Goal: Check status: Check status

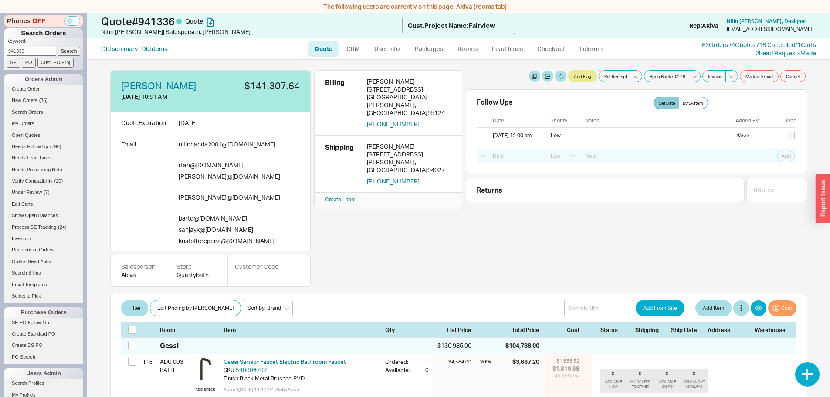
select select "LOW"
select select "2"
click at [706, 44] on link "63 Orders / 4 Quotes / 18 Cancelled" at bounding box center [748, 44] width 93 height 7
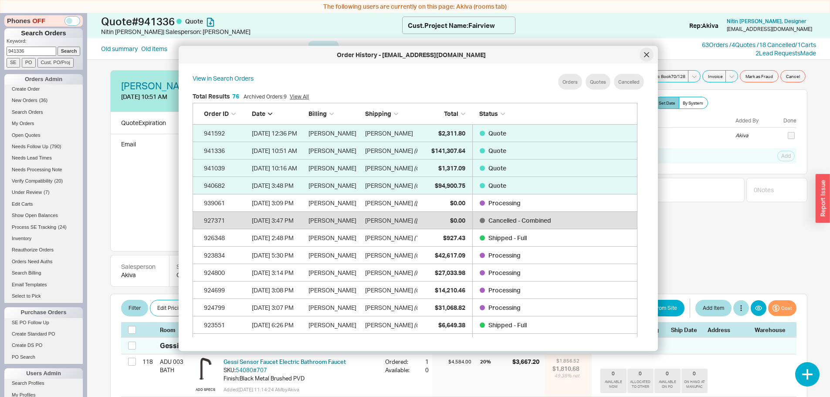
click at [646, 53] on icon at bounding box center [646, 54] width 5 height 5
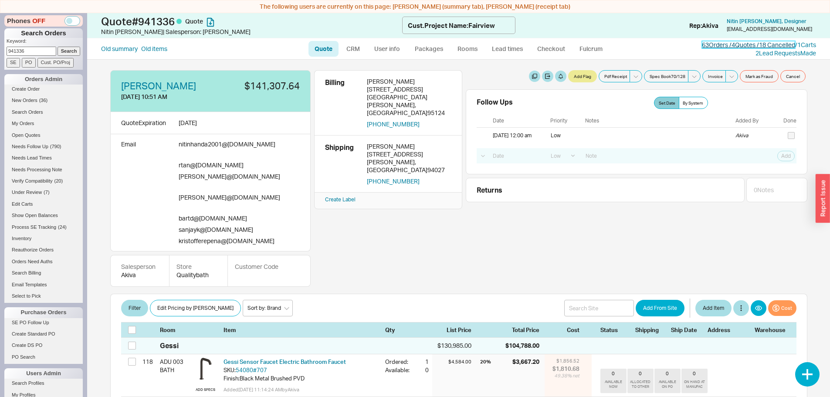
click at [737, 44] on link "63 Orders / 4 Quotes / 18 Cancelled" at bounding box center [748, 44] width 93 height 7
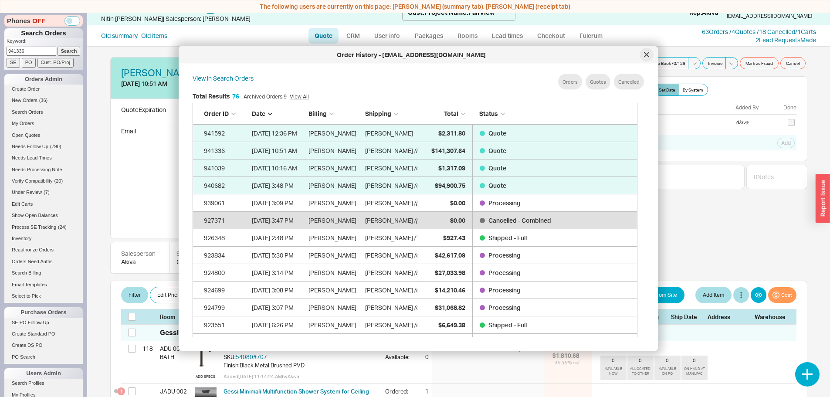
click at [645, 55] on icon at bounding box center [646, 54] width 5 height 5
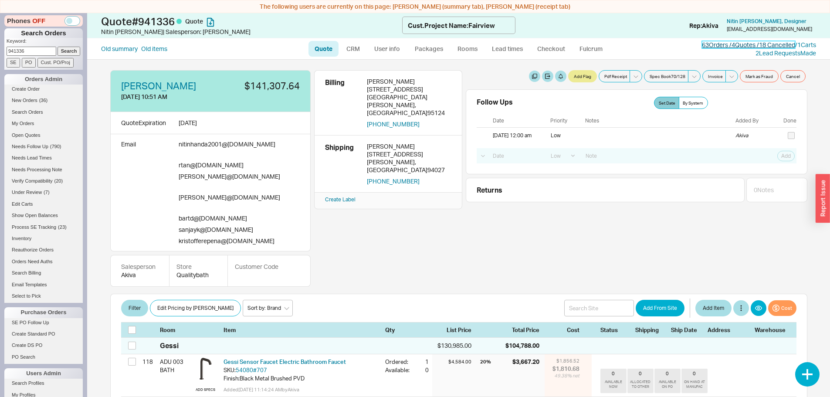
click at [727, 45] on link "63 Orders / 4 Quotes / 18 Cancelled" at bounding box center [748, 44] width 93 height 7
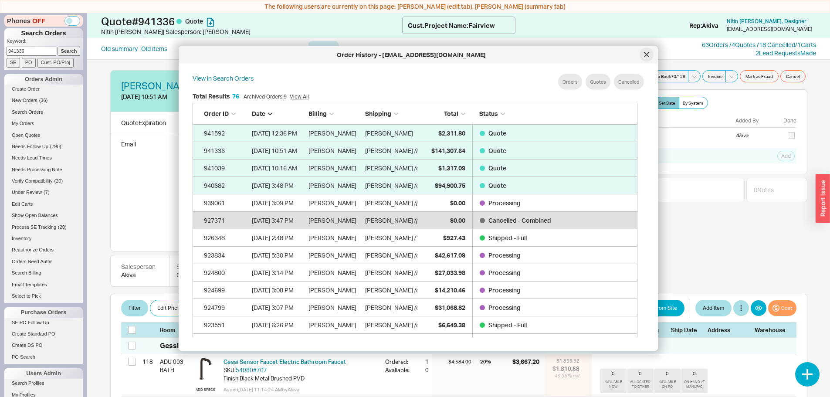
click at [646, 55] on icon at bounding box center [646, 54] width 4 height 4
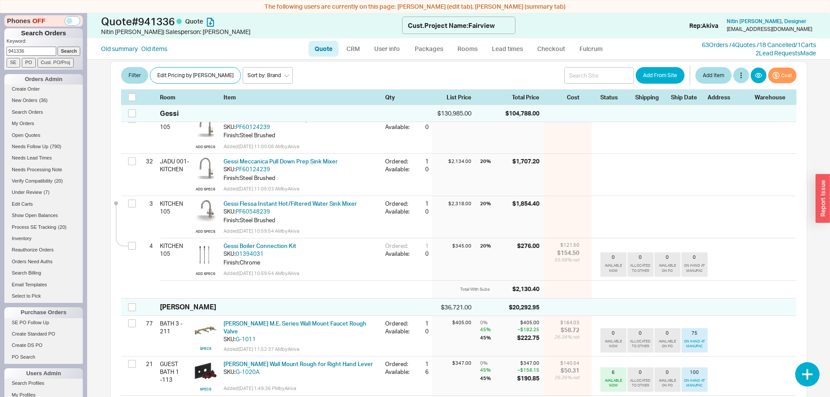
scroll to position [3920, 0]
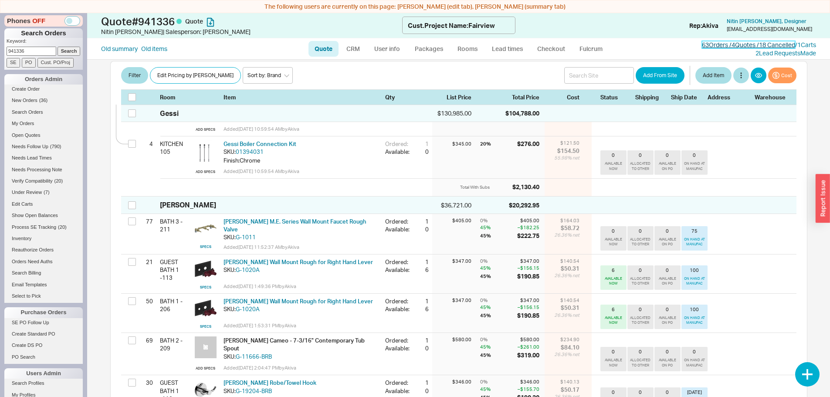
click at [730, 43] on link "63 Orders / 4 Quotes / 18 Cancelled" at bounding box center [748, 44] width 93 height 7
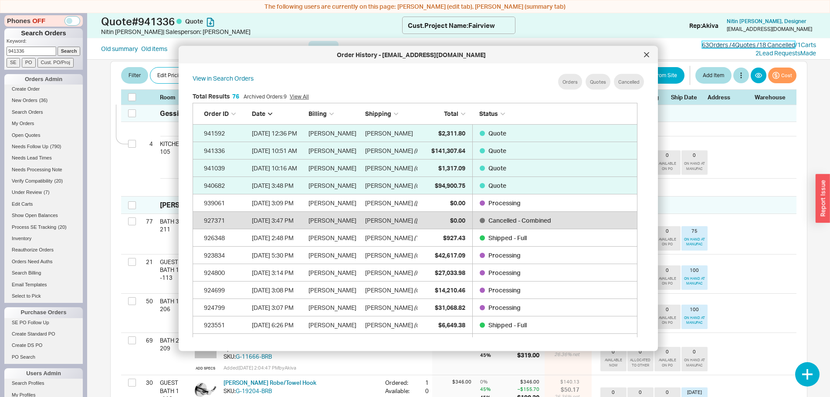
scroll to position [260, 452]
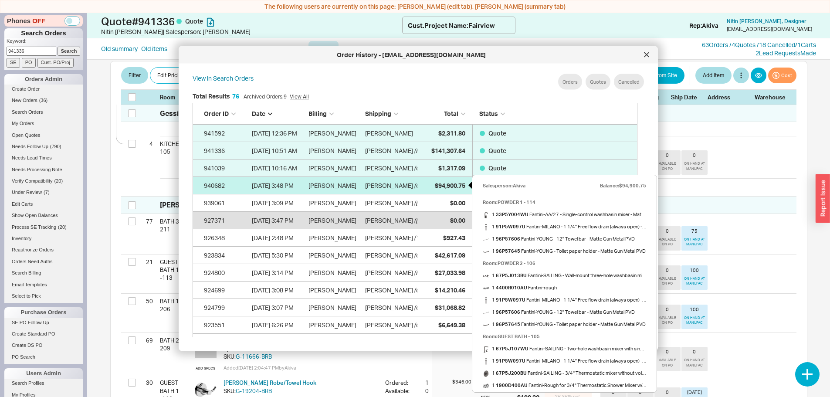
click at [455, 184] on span "$94,900.75" at bounding box center [450, 184] width 30 height 7
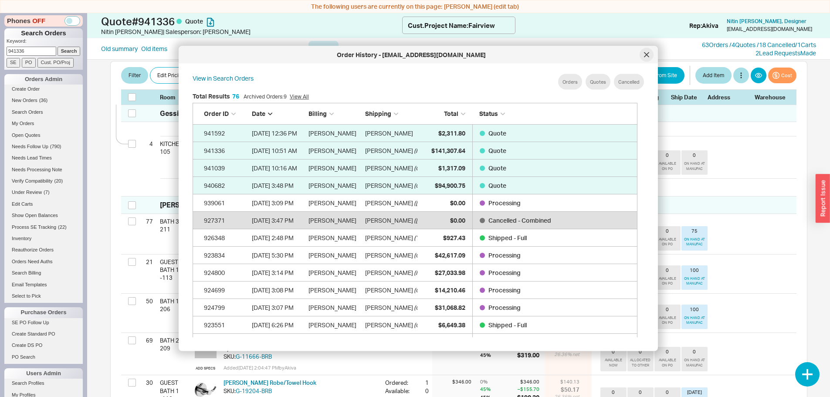
click at [645, 54] on icon at bounding box center [646, 54] width 5 height 5
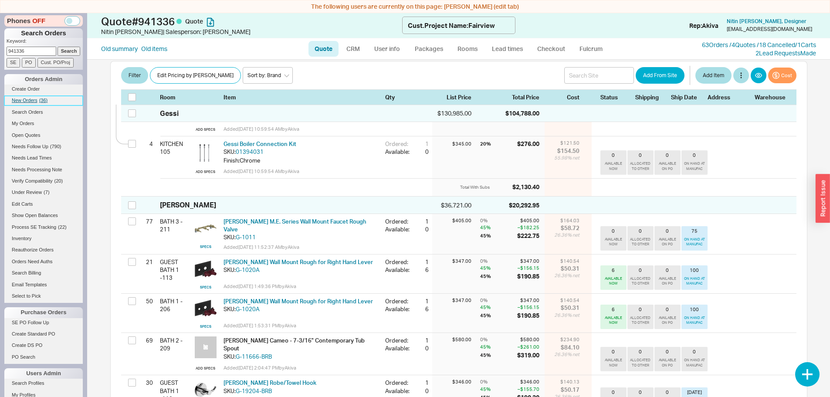
click at [22, 101] on span "New Orders" at bounding box center [25, 100] width 26 height 5
